Goal: Connect with others: Find specific page/section

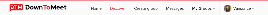
select select "null"
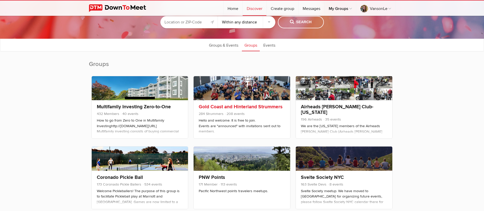
scroll to position [77, 0]
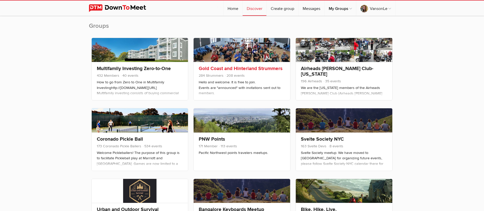
click at [243, 15] on link "Gold Coast and Hinterland Strummers" at bounding box center [241, 69] width 84 height 6
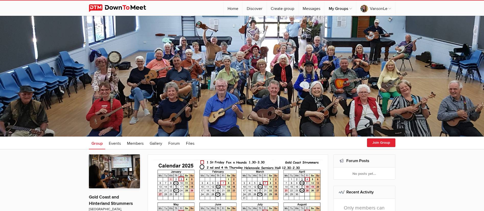
select select "null"
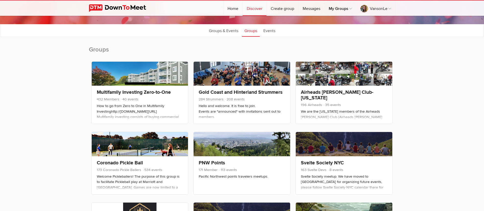
scroll to position [77, 0]
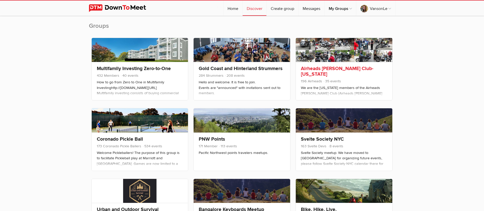
click at [267, 15] on link "Airheads [PERSON_NAME] Club-[US_STATE]" at bounding box center [337, 72] width 72 height 12
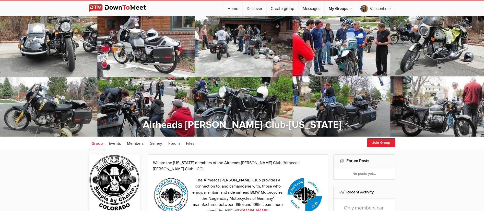
scroll to position [2528, 0]
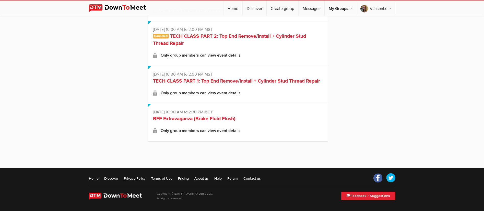
select select "null"
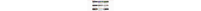
scroll to position [3134, 0]
